Goal: Entertainment & Leisure: Consume media (video, audio)

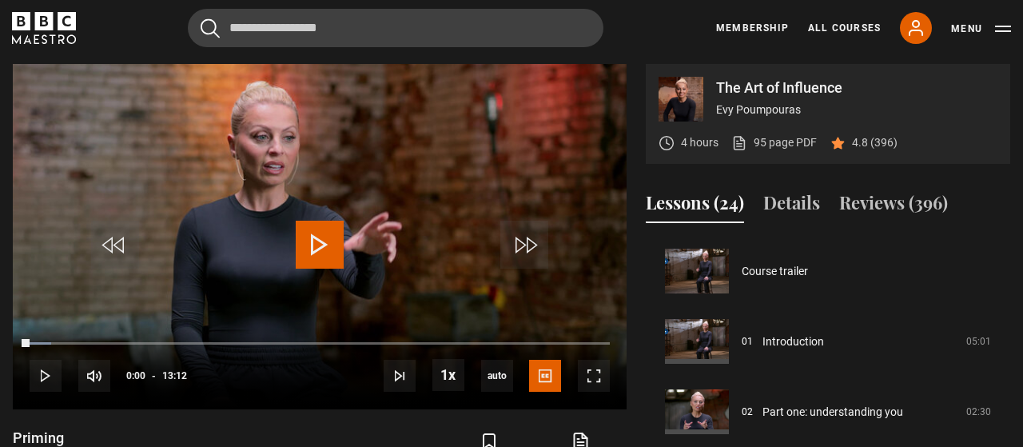
scroll to position [1407, 0]
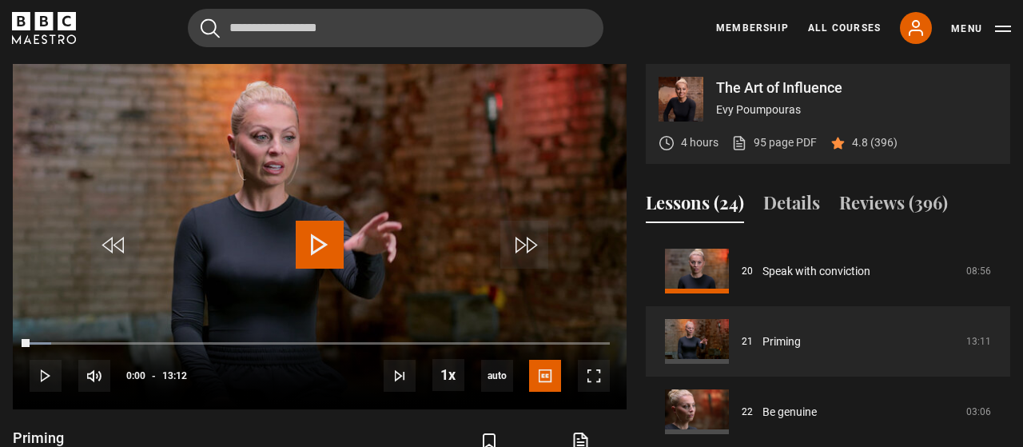
click at [319, 244] on span "Video Player" at bounding box center [320, 245] width 48 height 48
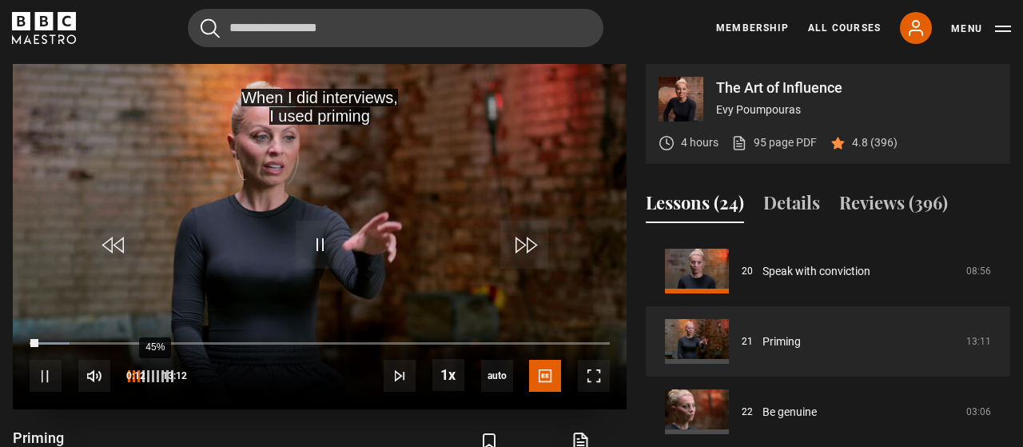
click at [147, 373] on li "Volume Level" at bounding box center [146, 376] width 2 height 12
click at [154, 376] on li "Volume Level" at bounding box center [153, 376] width 2 height 12
click at [171, 384] on div "83%" at bounding box center [149, 376] width 48 height 32
click at [154, 376] on div "55%" at bounding box center [149, 376] width 48 height 12
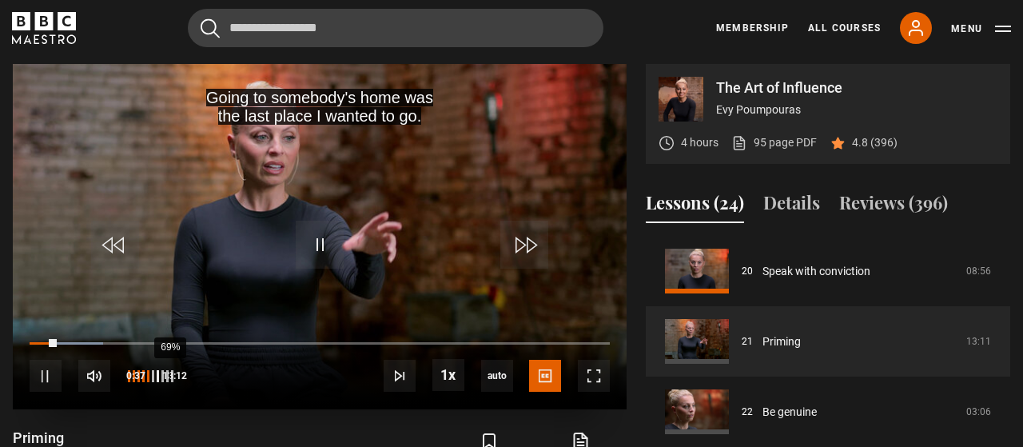
click at [159, 380] on li "Volume Level" at bounding box center [158, 376] width 2 height 12
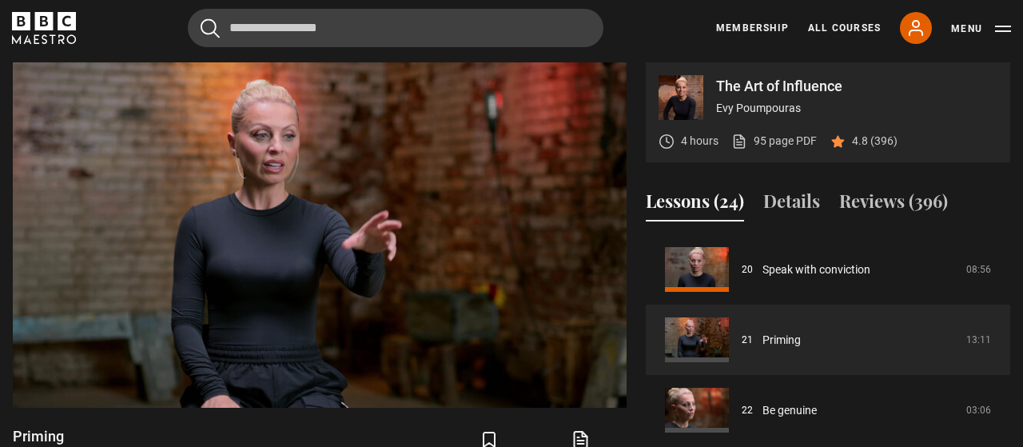
scroll to position [670, 0]
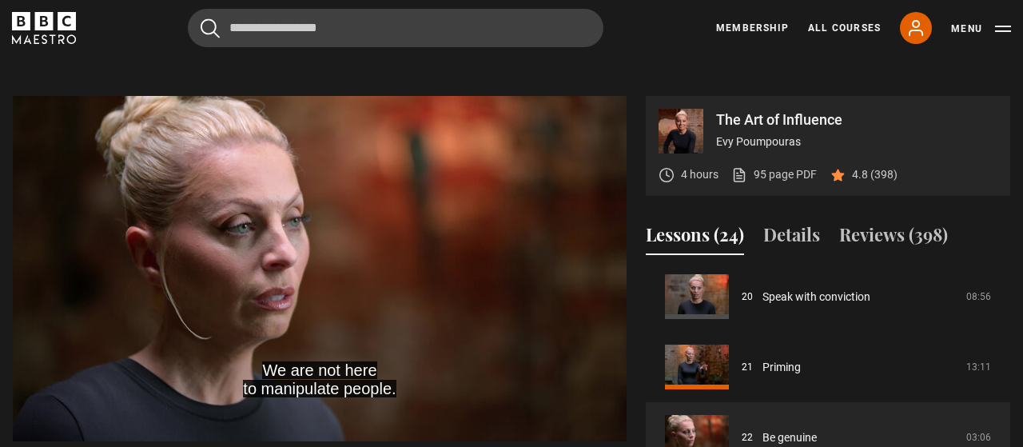
scroll to position [671, 0]
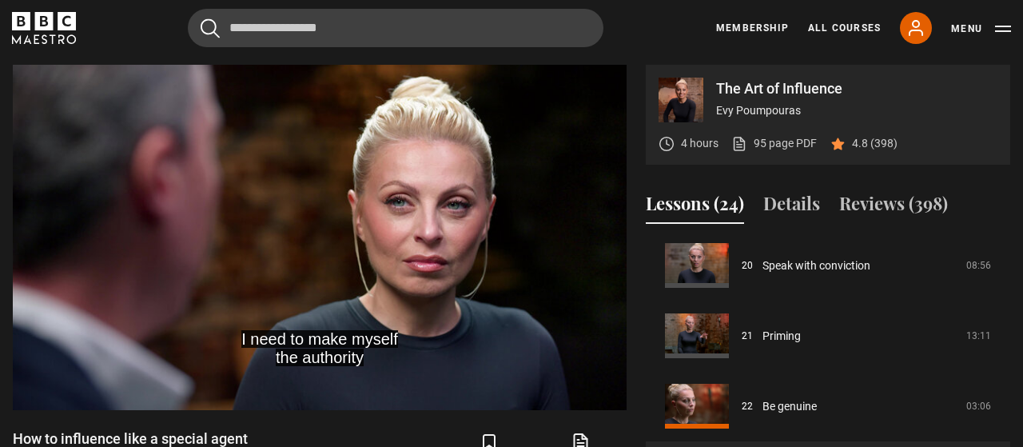
scroll to position [703, 0]
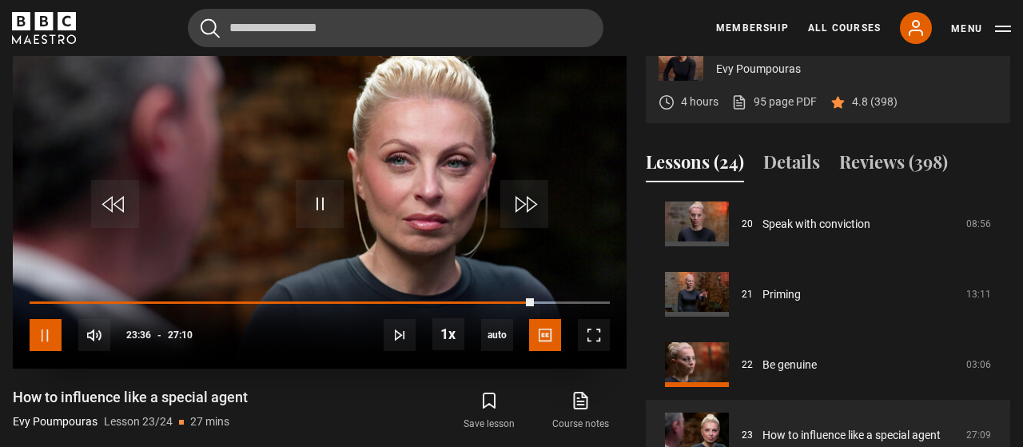
click at [48, 330] on span "Video Player" at bounding box center [46, 335] width 32 height 32
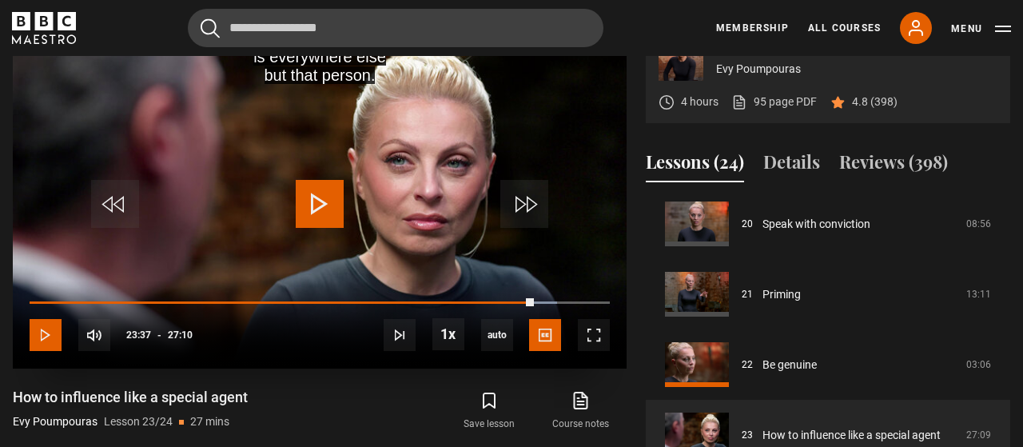
click at [48, 330] on span "Video Player" at bounding box center [46, 335] width 32 height 32
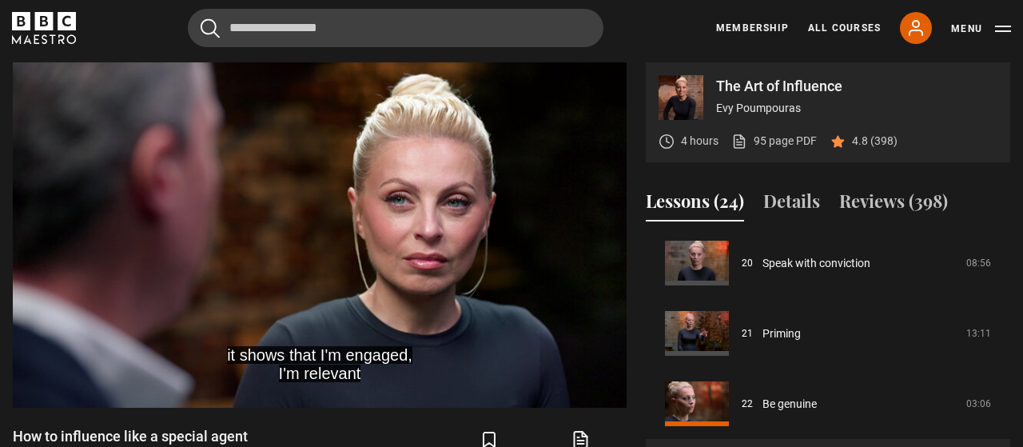
scroll to position [670, 0]
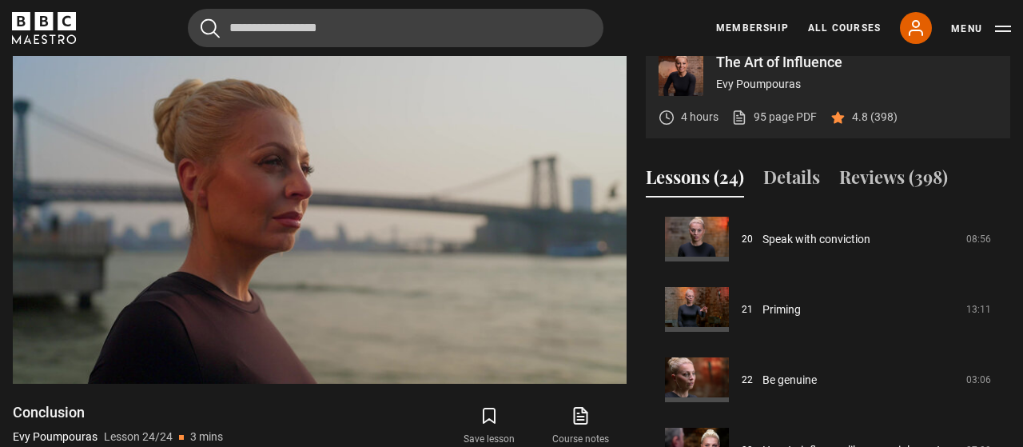
scroll to position [700, 0]
